Goal: Task Accomplishment & Management: Complete application form

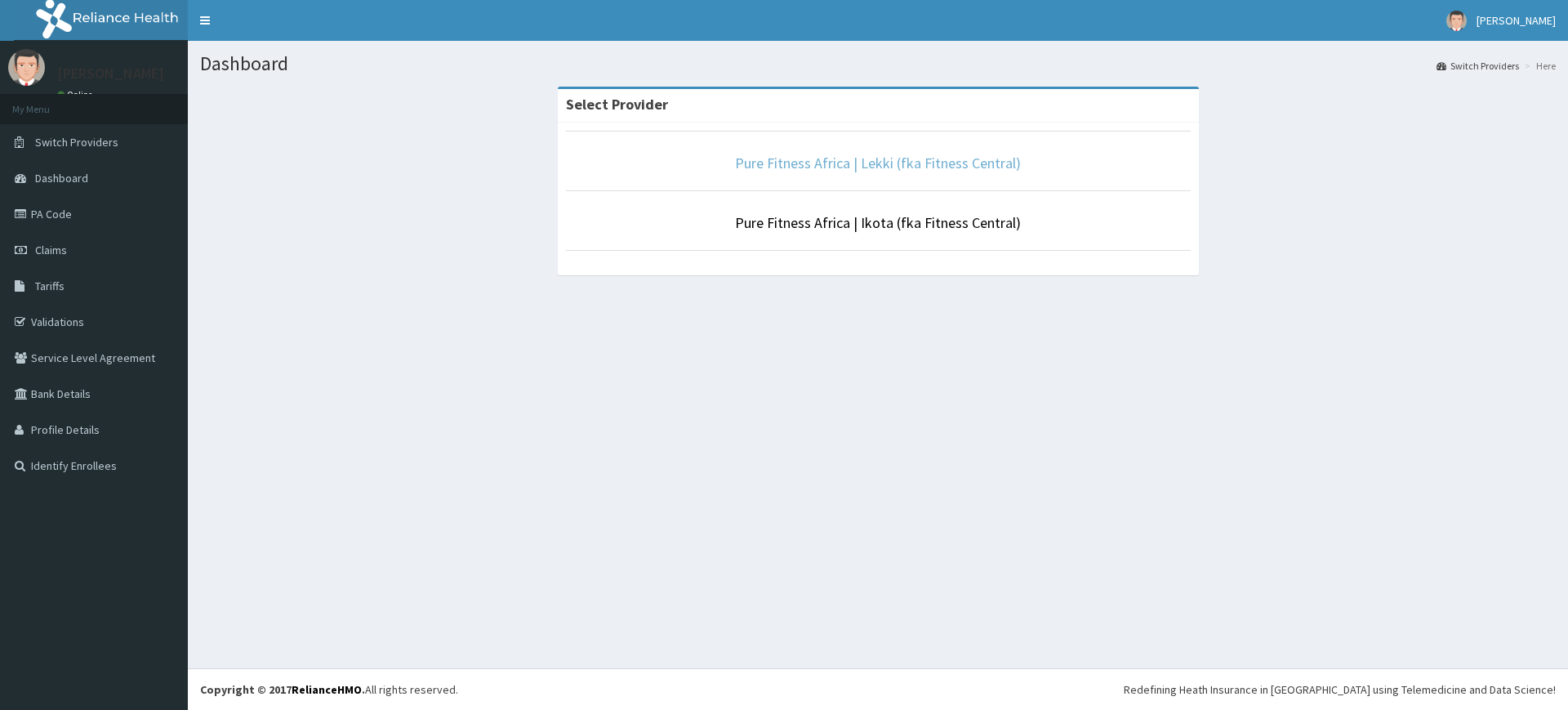
click at [857, 160] on link "Pure Fitness Africa | Lekki (fka Fitness Central)" at bounding box center [878, 163] width 286 height 19
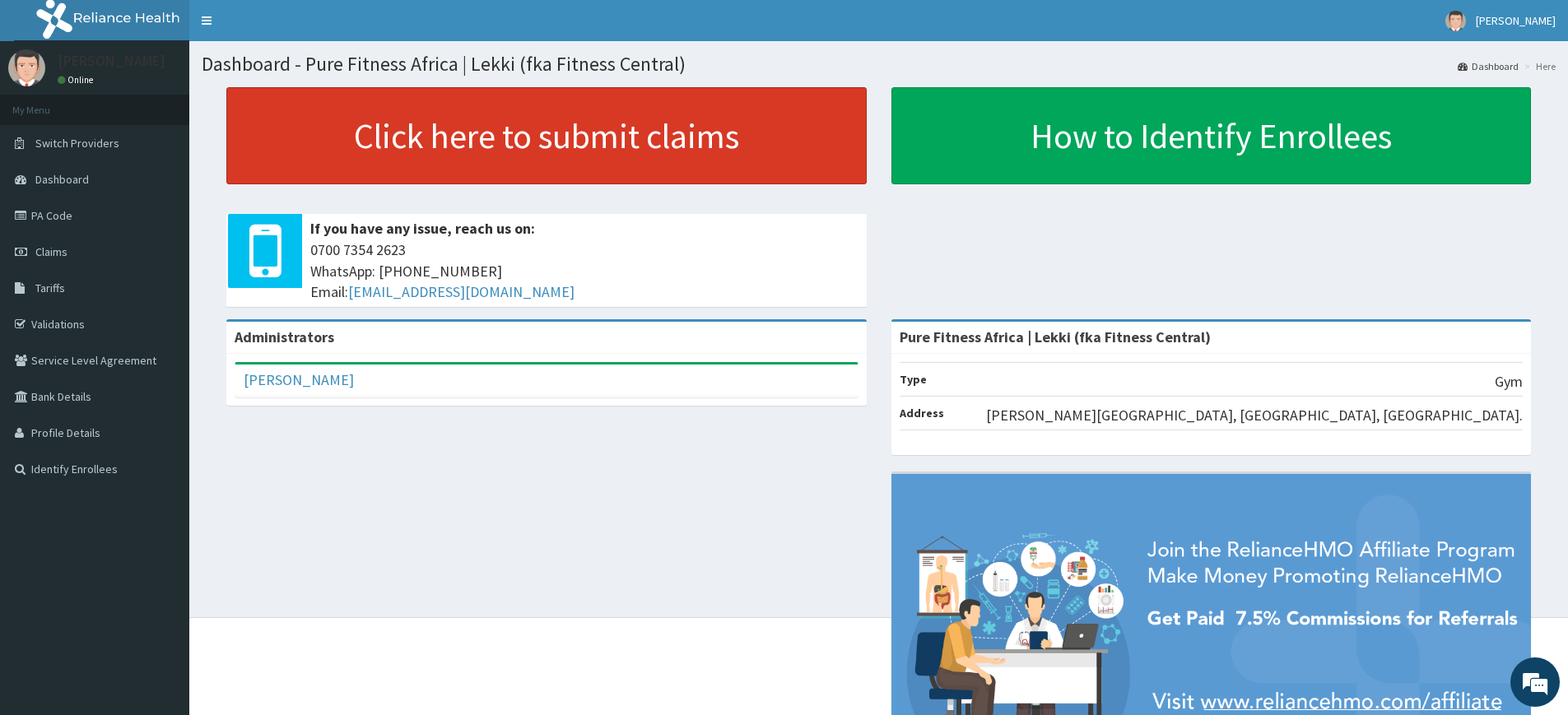
click at [511, 110] on link "Click here to submit claims" at bounding box center [547, 135] width 641 height 97
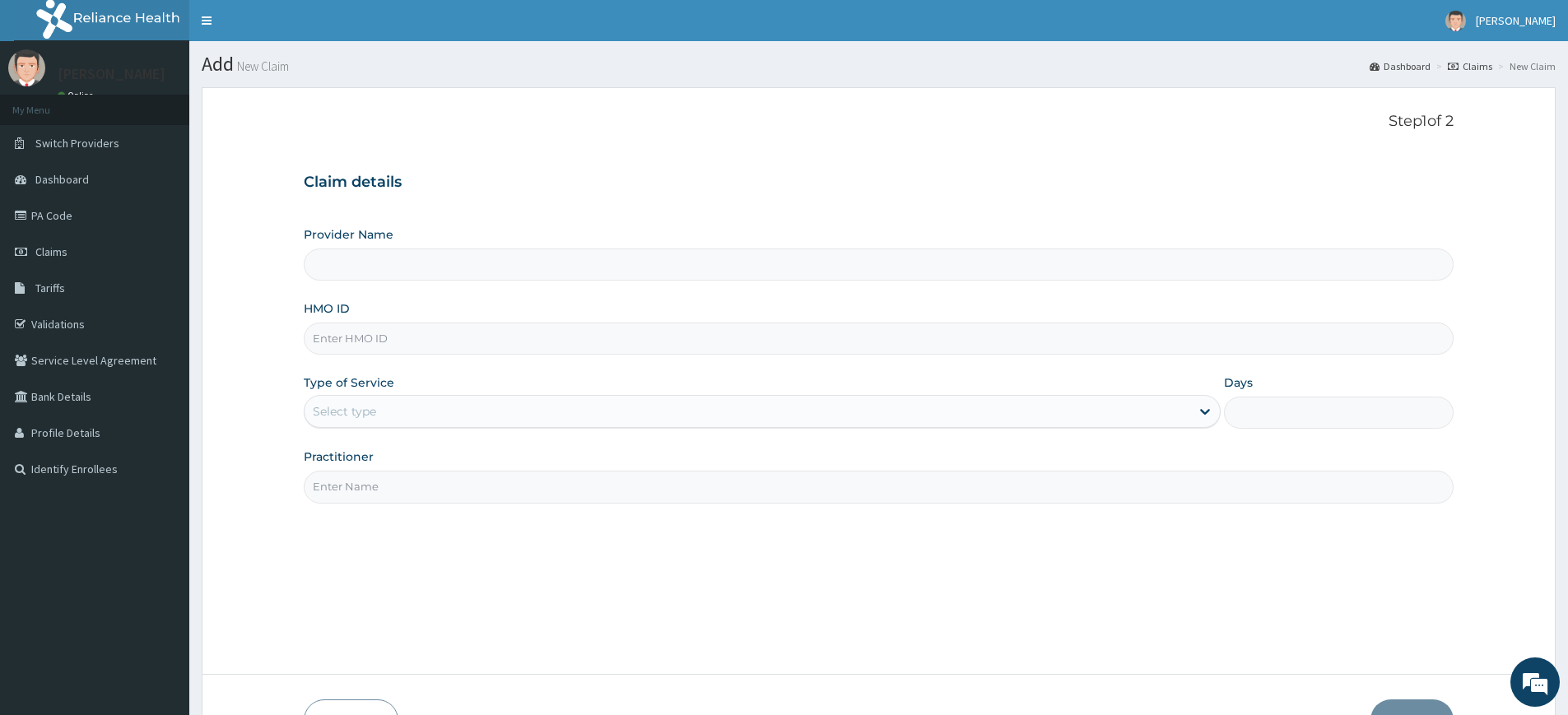
type input "Pure Fitness Africa | Lekki (fka Fitness Central)"
type input "1"
click at [558, 475] on input "Practitioner" at bounding box center [879, 486] width 1150 height 32
type input "pure fitness africa"
click at [534, 344] on input "HMO ID" at bounding box center [879, 338] width 1150 height 32
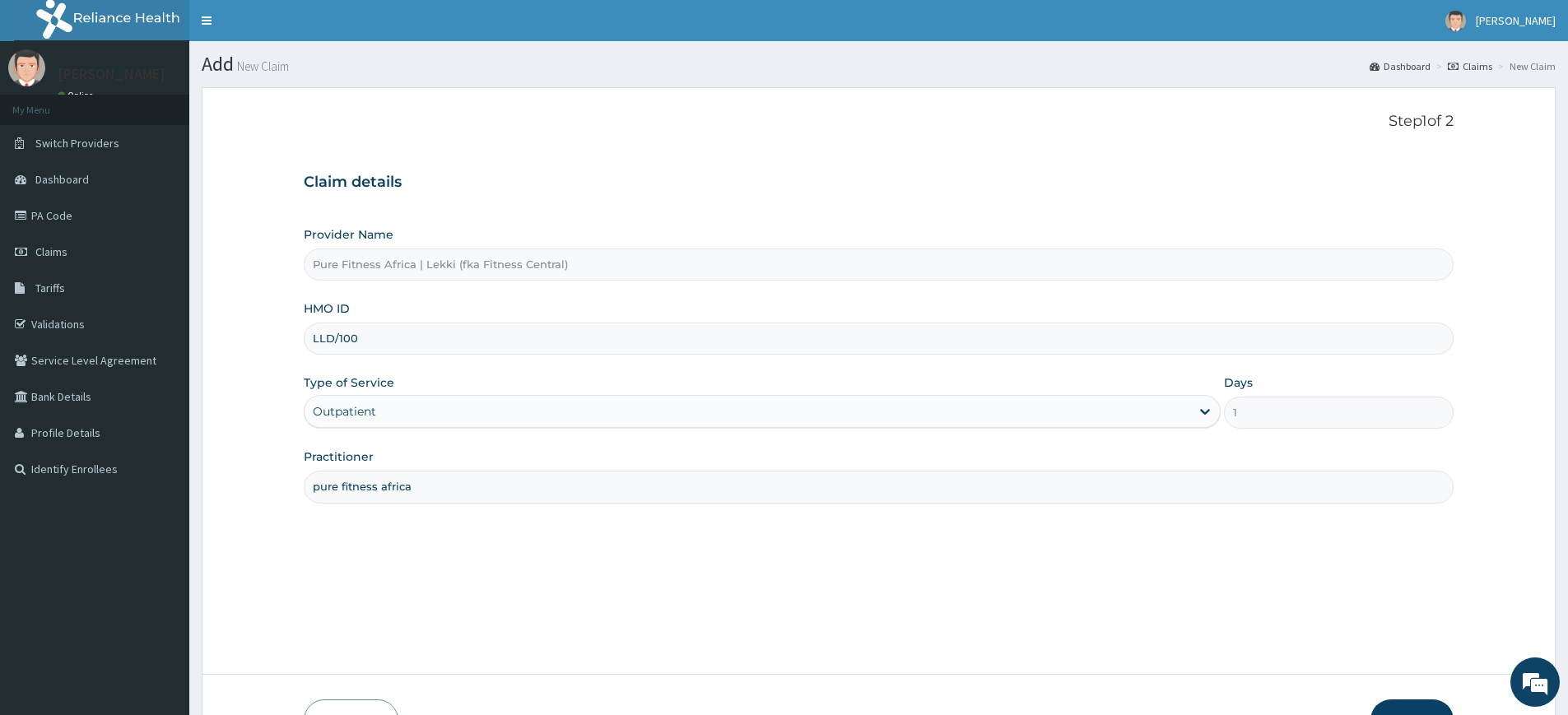
type input "LLD/10047/A"
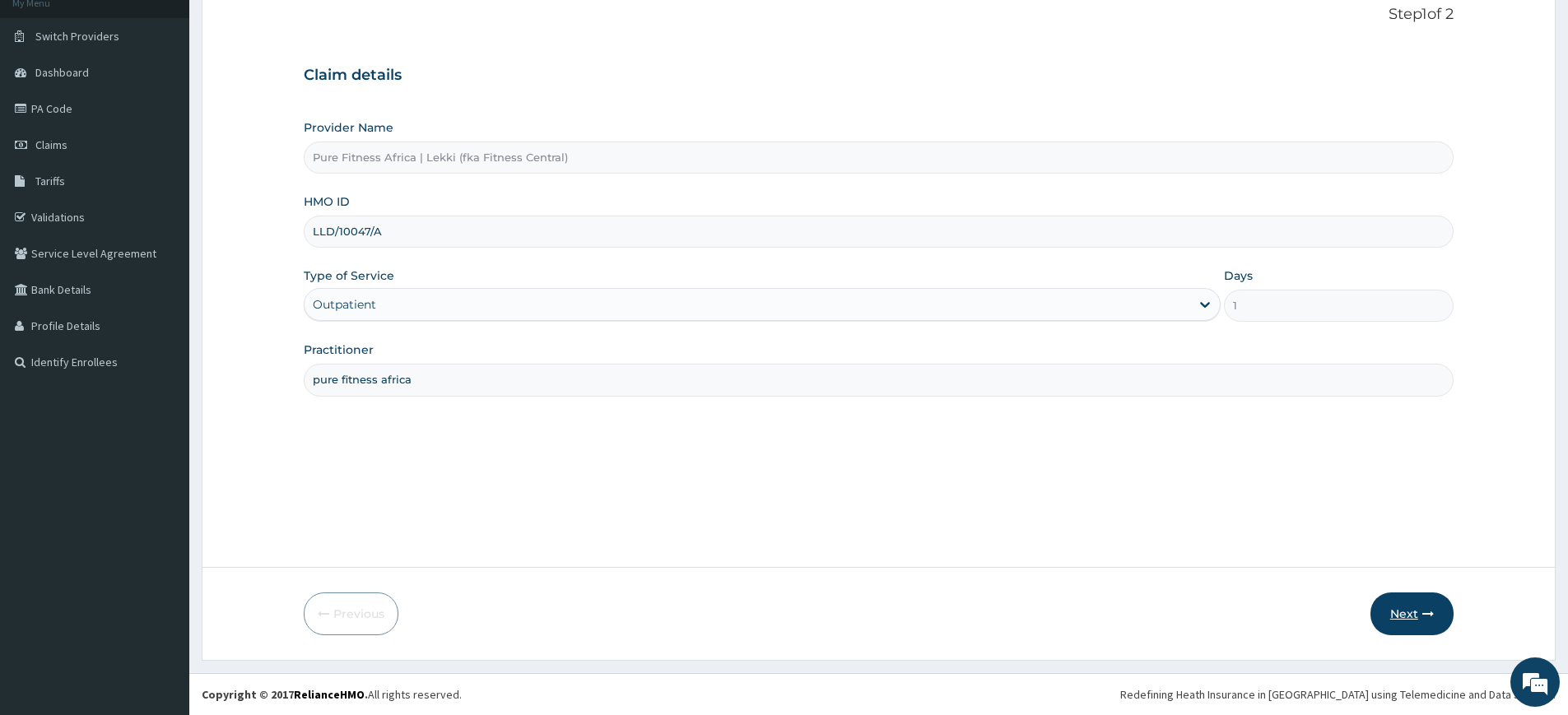
click at [1390, 613] on button "Next" at bounding box center [1412, 614] width 83 height 43
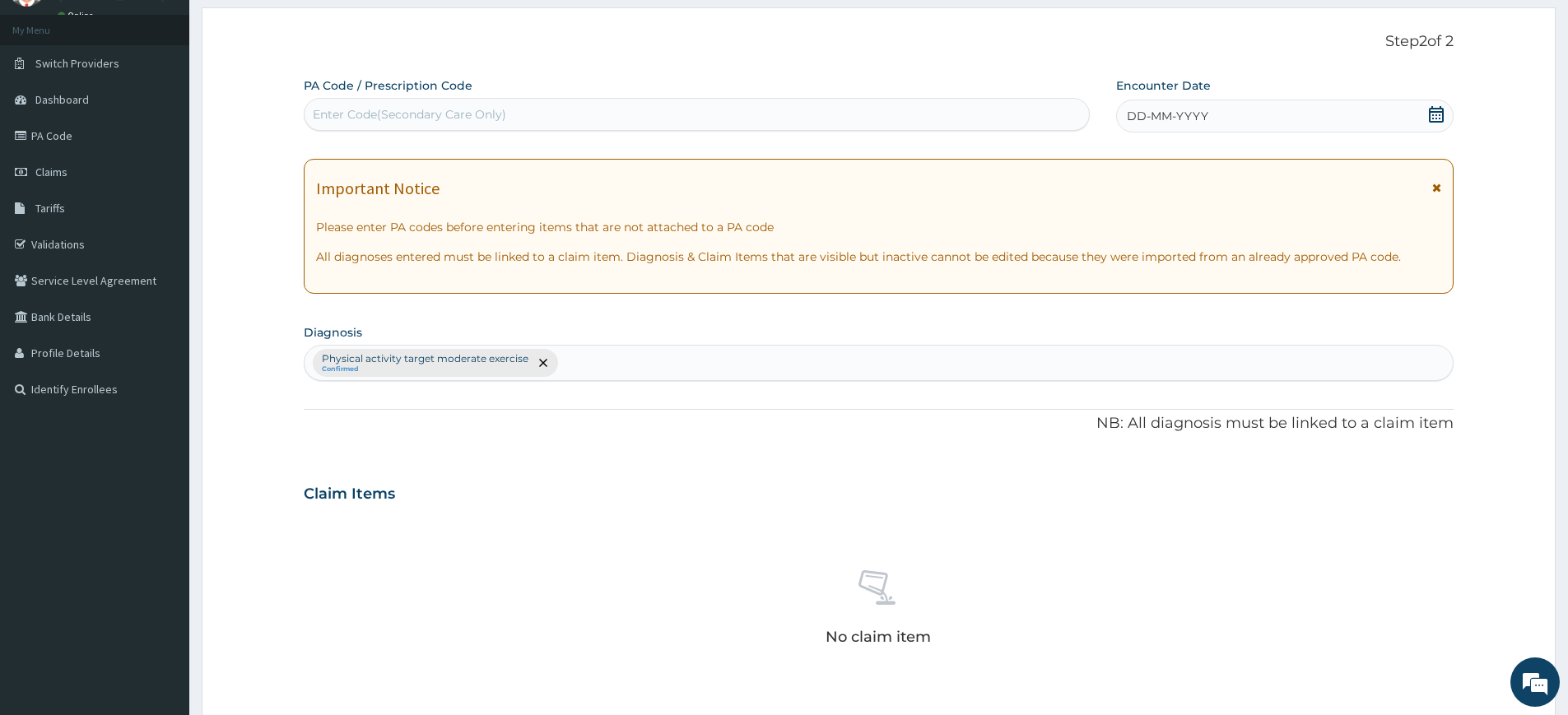
scroll to position [21, 0]
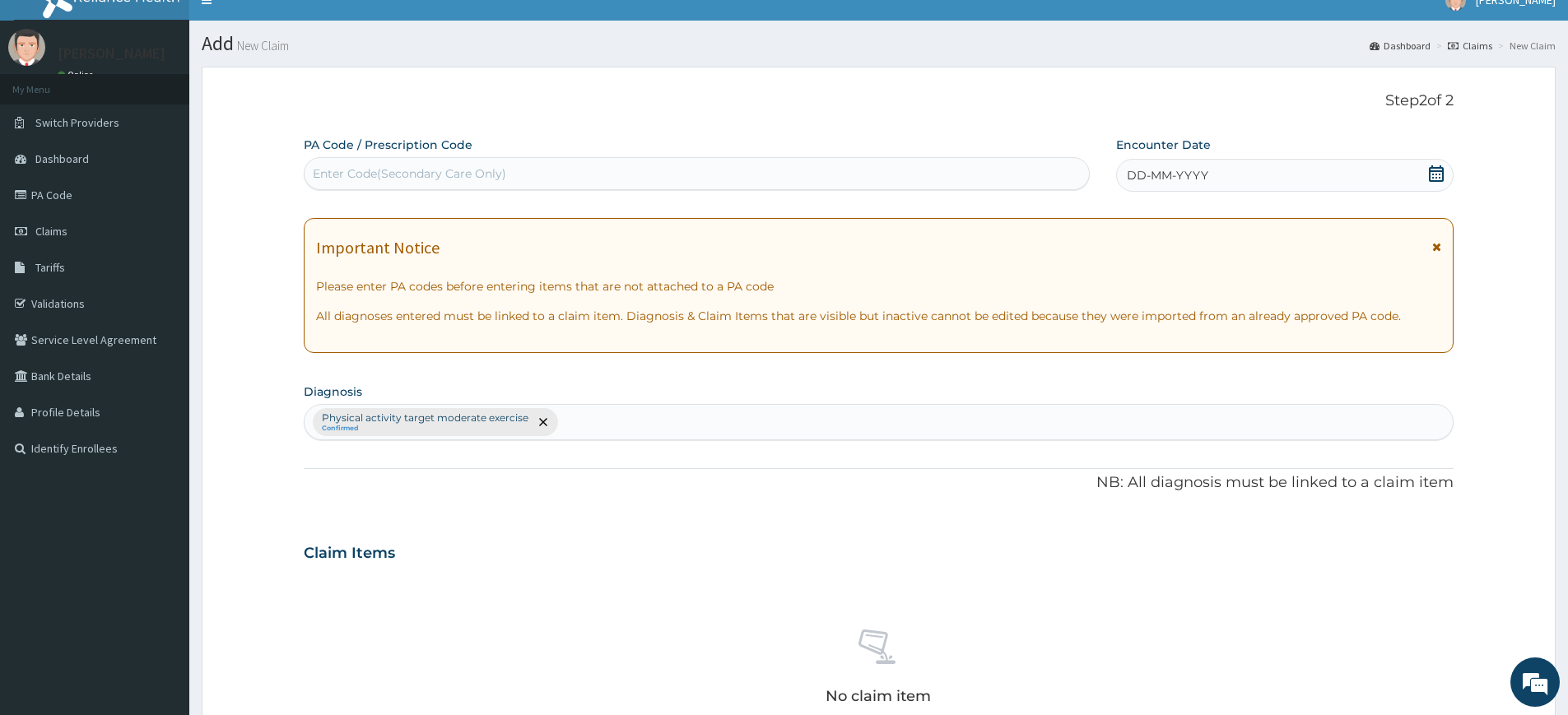
click at [554, 177] on div "Enter Code(Secondary Care Only)" at bounding box center [696, 174] width 784 height 26
type input "PA/00343C"
click at [1262, 177] on div "DD-MM-YYYY" at bounding box center [1283, 176] width 337 height 33
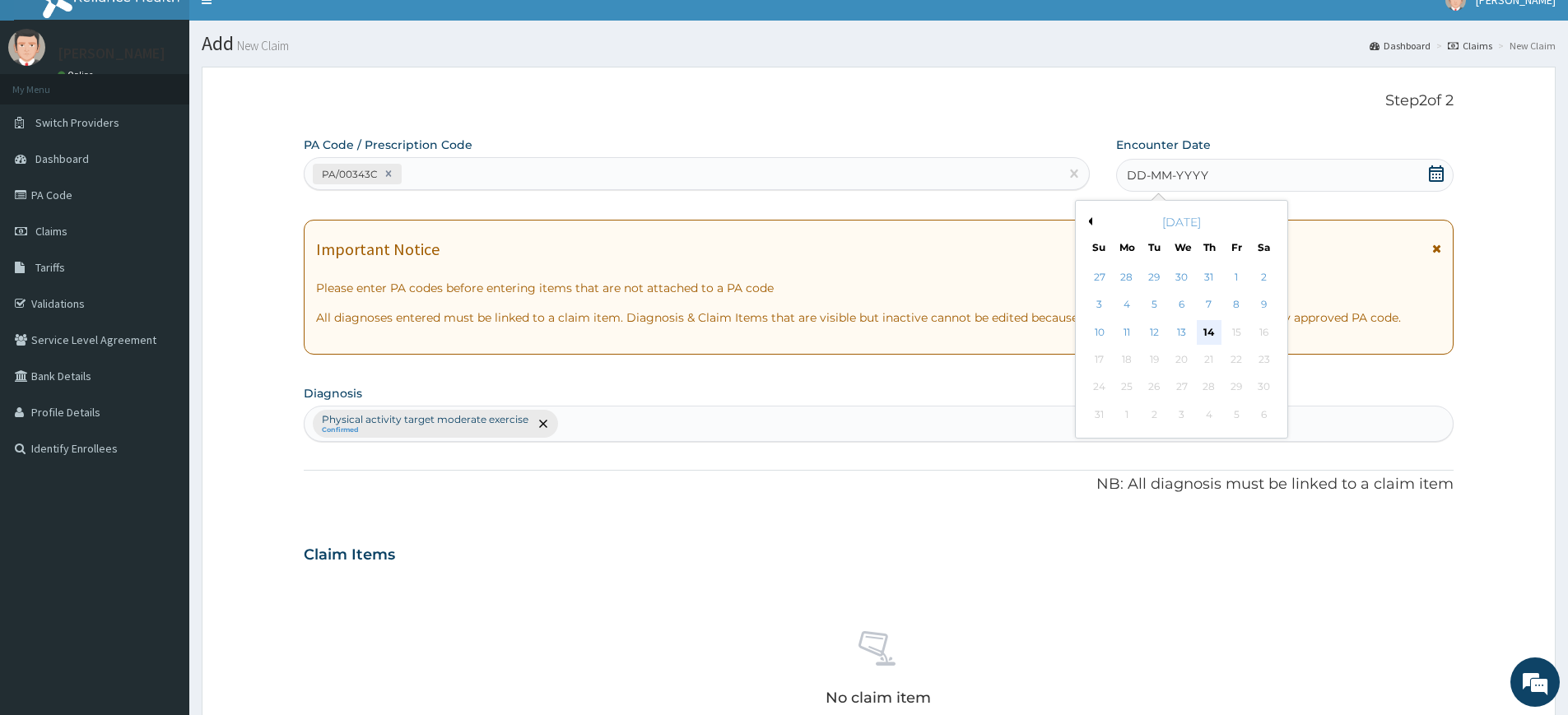
click at [1212, 322] on div "14" at bounding box center [1209, 332] width 25 height 25
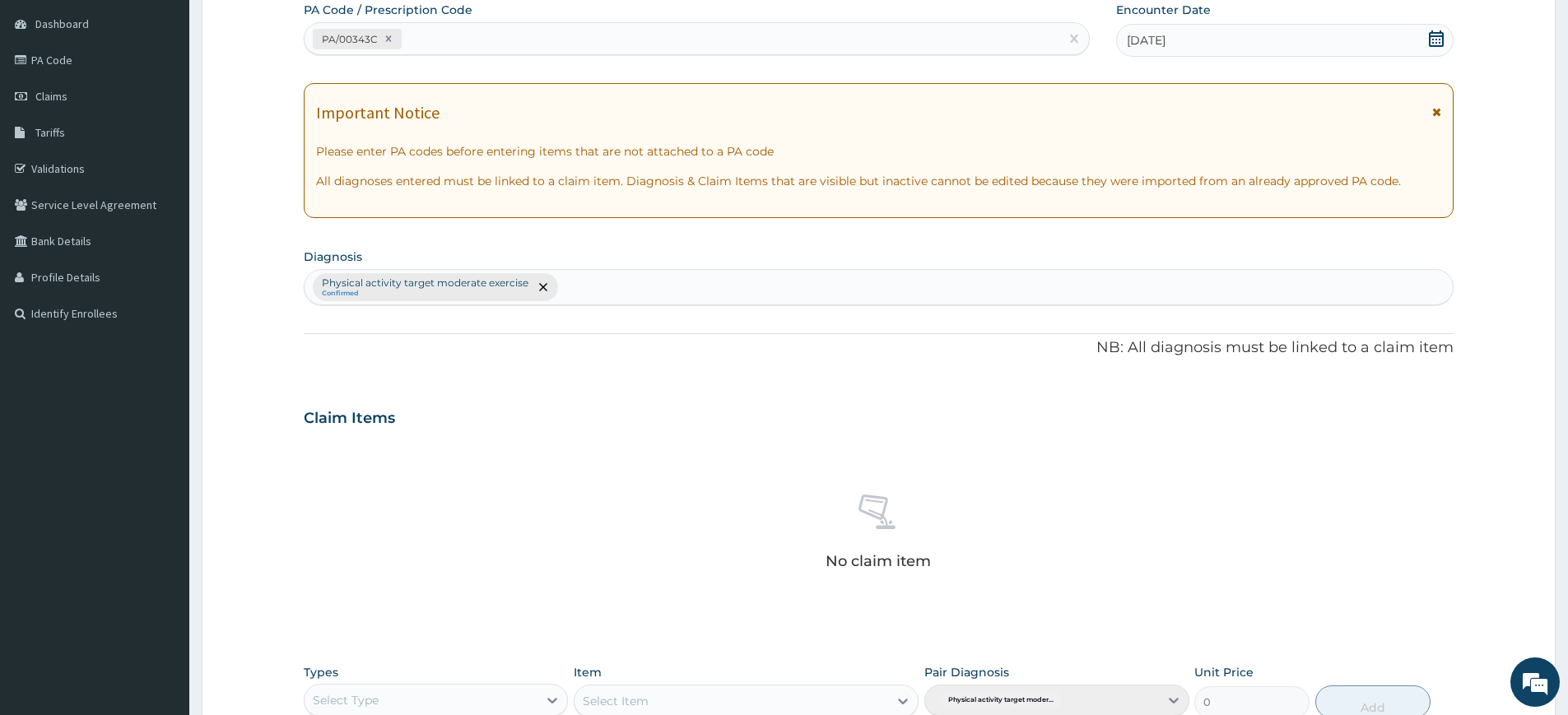
scroll to position [455, 0]
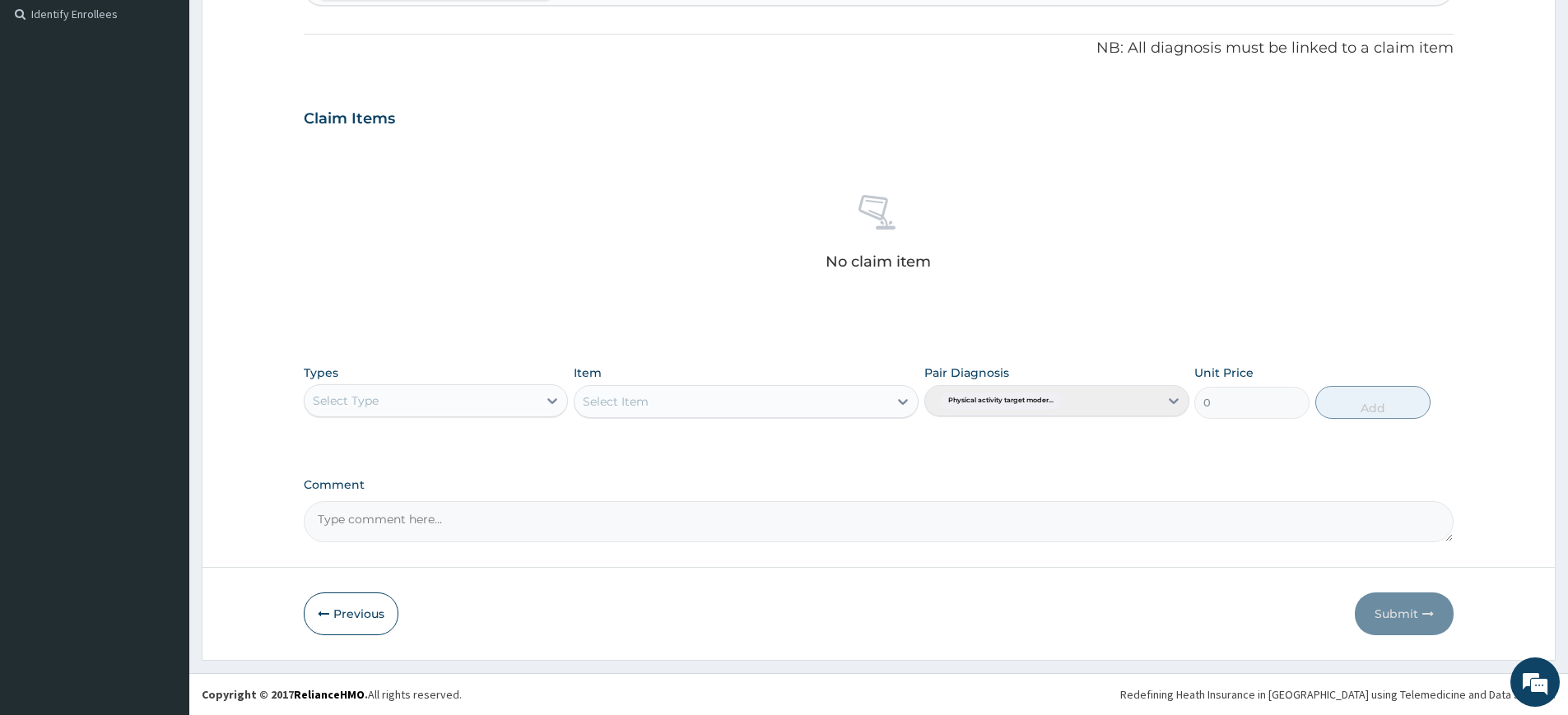
click at [482, 387] on div "Select Type" at bounding box center [420, 400] width 233 height 26
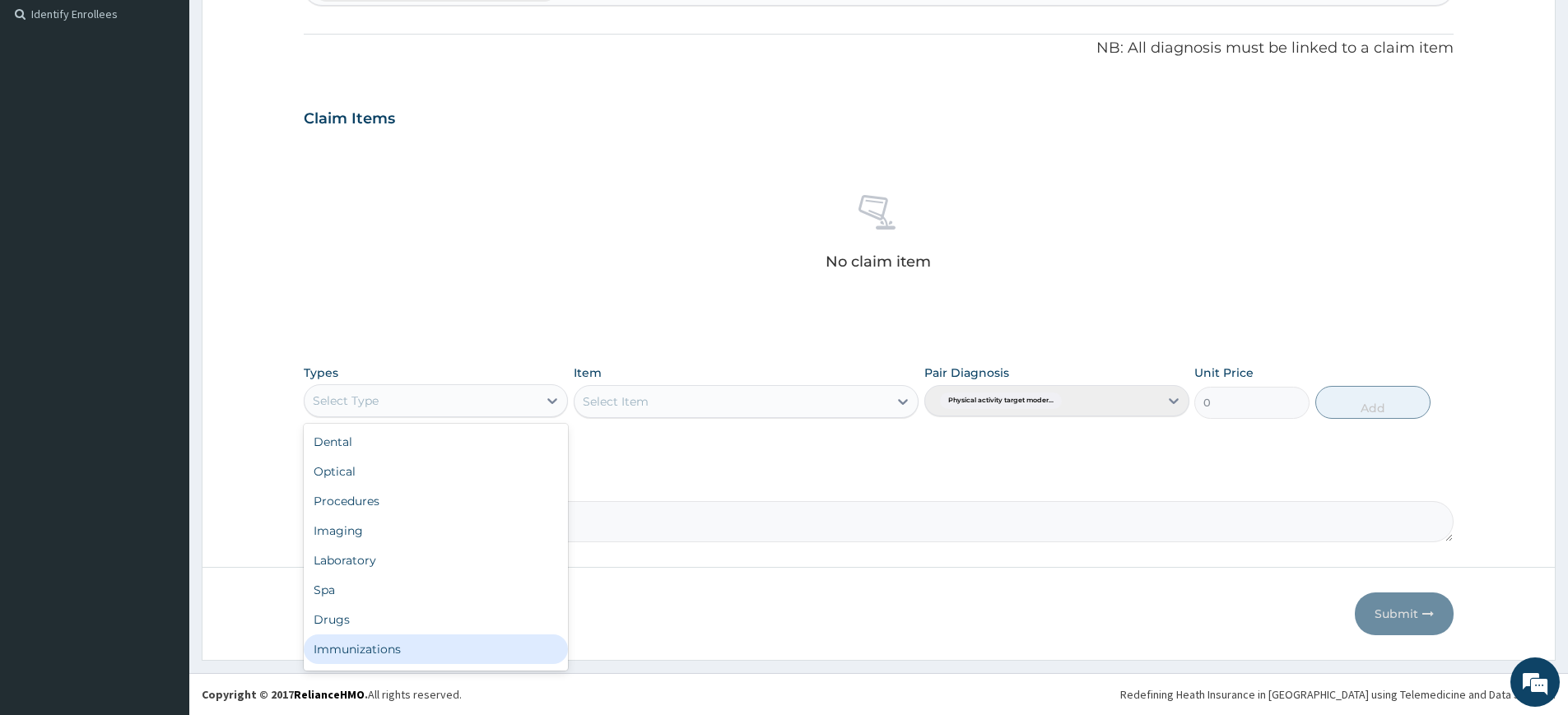
scroll to position [56, 0]
click at [491, 650] on div "Gym" at bounding box center [436, 652] width 264 height 29
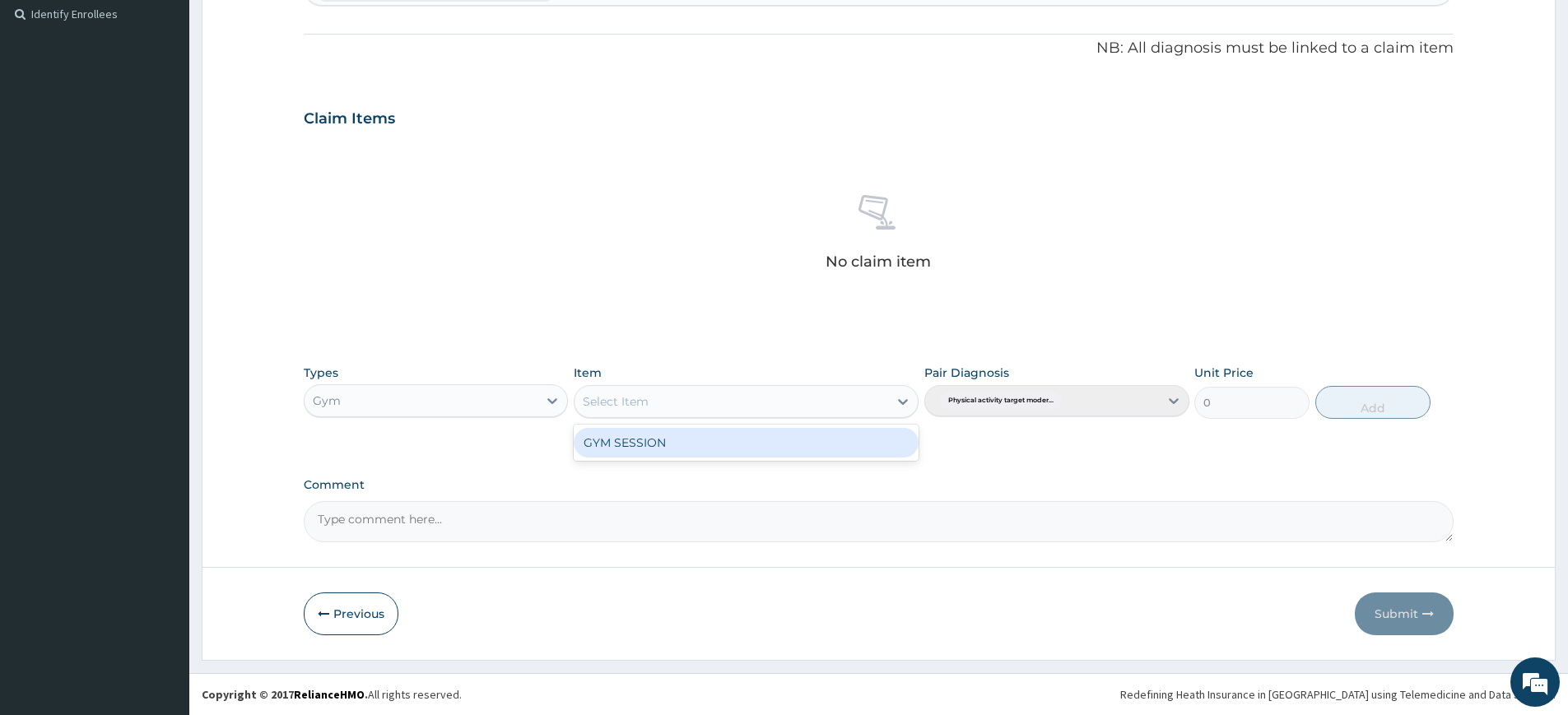
click at [749, 404] on div "Select Item" at bounding box center [732, 401] width 314 height 26
click at [749, 441] on div "GYM SESSION" at bounding box center [746, 442] width 344 height 29
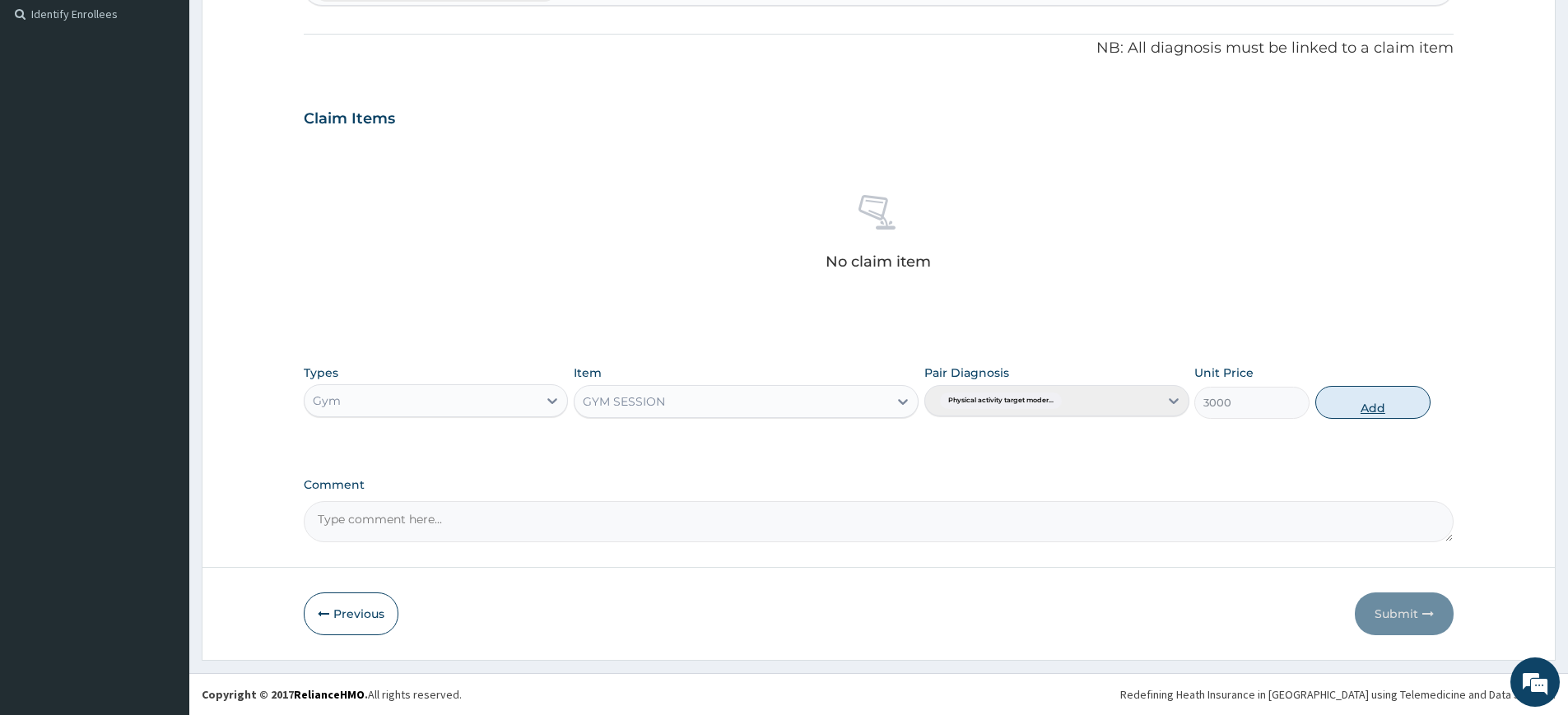
click at [1391, 397] on button "Add" at bounding box center [1372, 402] width 115 height 33
type input "0"
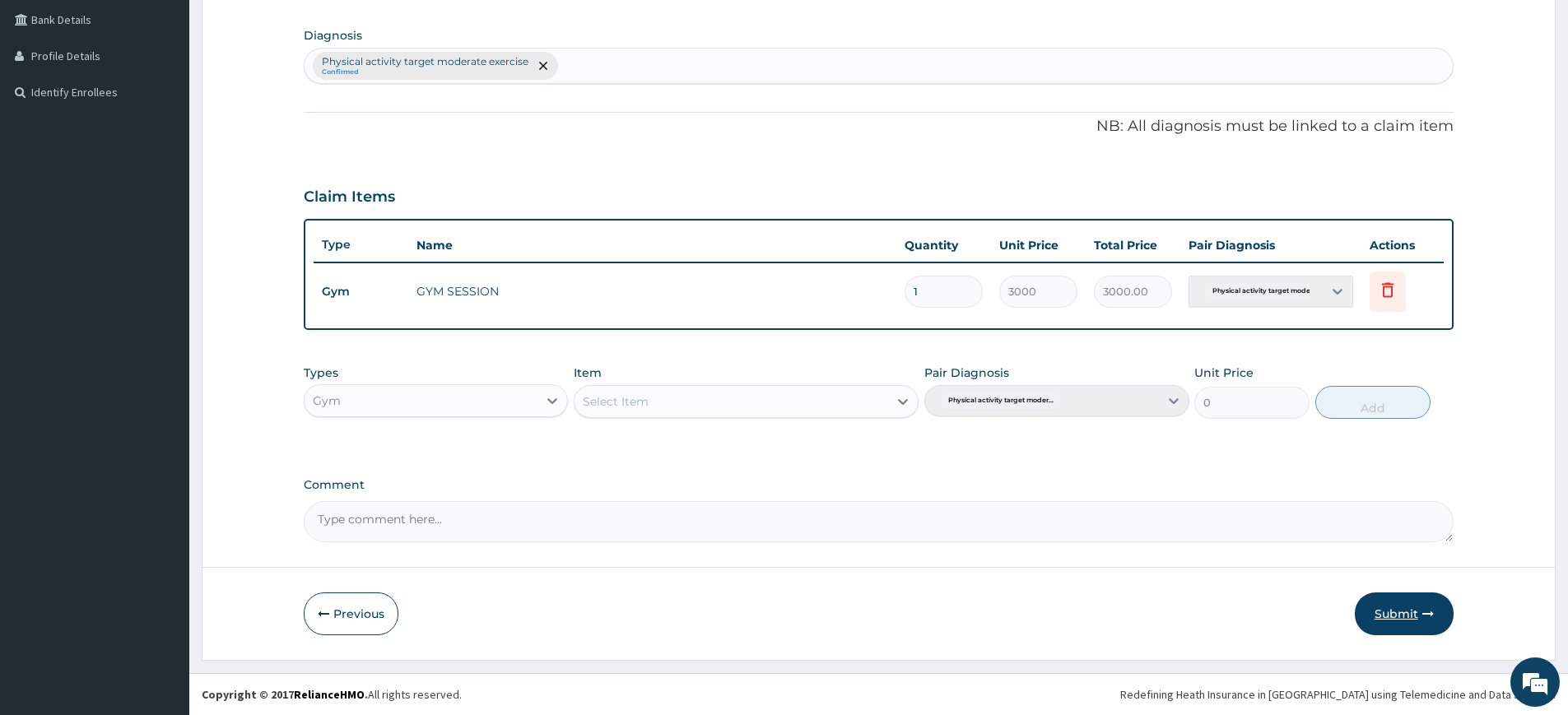
click at [1386, 618] on button "Submit" at bounding box center [1404, 614] width 99 height 43
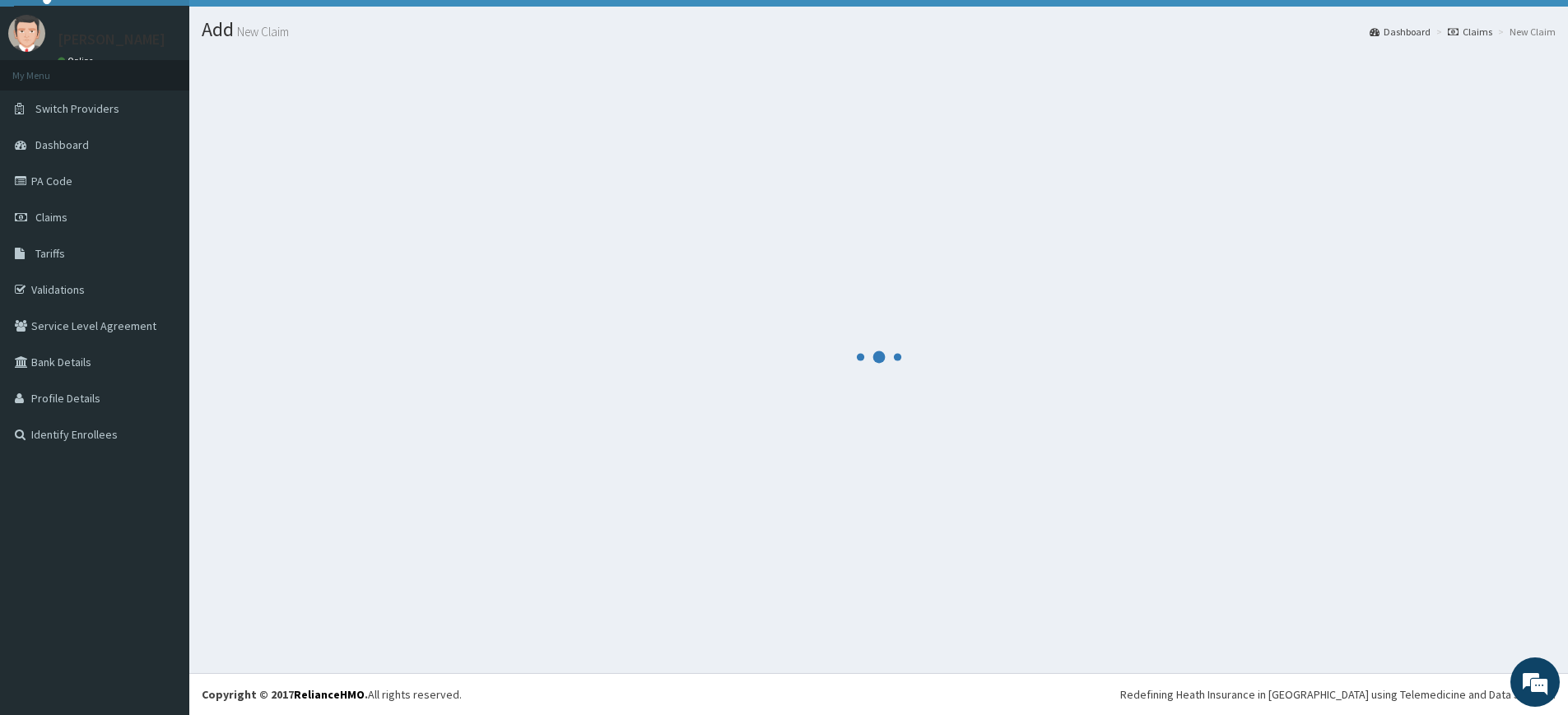
scroll to position [377, 0]
